Goal: Transaction & Acquisition: Purchase product/service

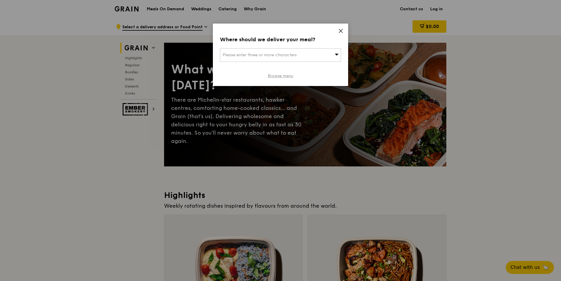
click at [282, 76] on link "Browse menu" at bounding box center [281, 76] width 26 height 6
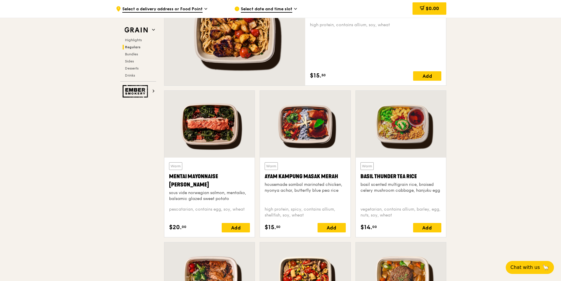
scroll to position [412, 0]
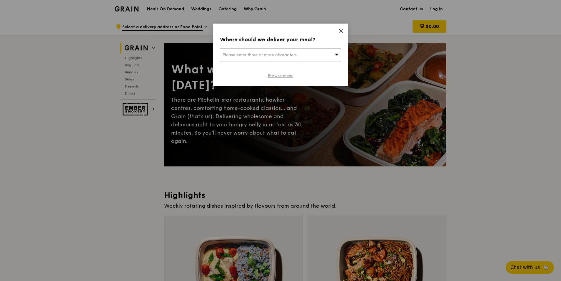
click at [288, 75] on link "Browse menu" at bounding box center [281, 76] width 26 height 6
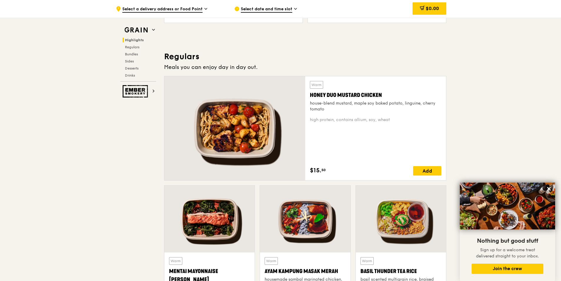
scroll to position [353, 0]
